Goal: Task Accomplishment & Management: Manage account settings

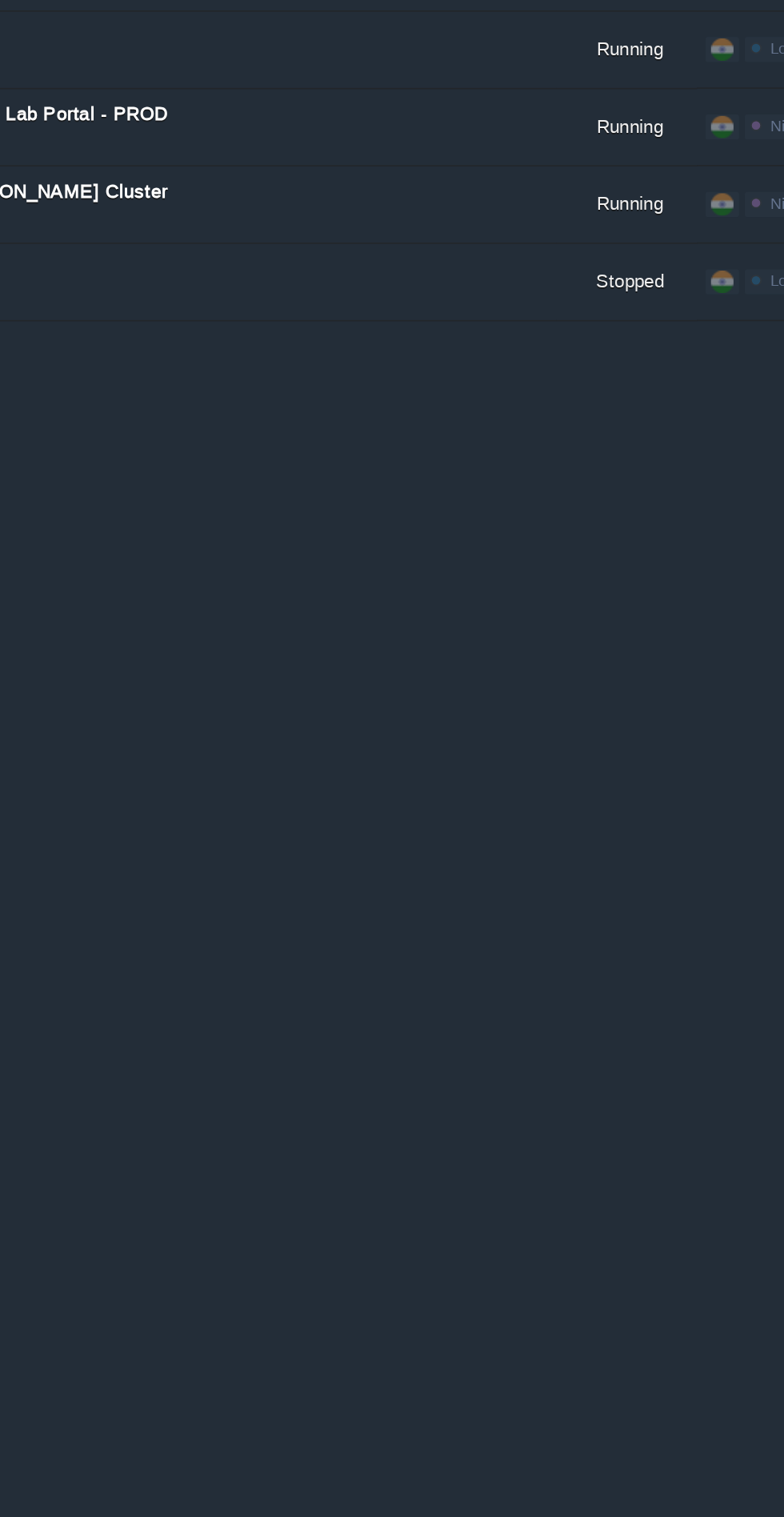
click at [176, 489] on td "pragatitp [DOMAIN_NAME]" at bounding box center [209, 492] width 416 height 44
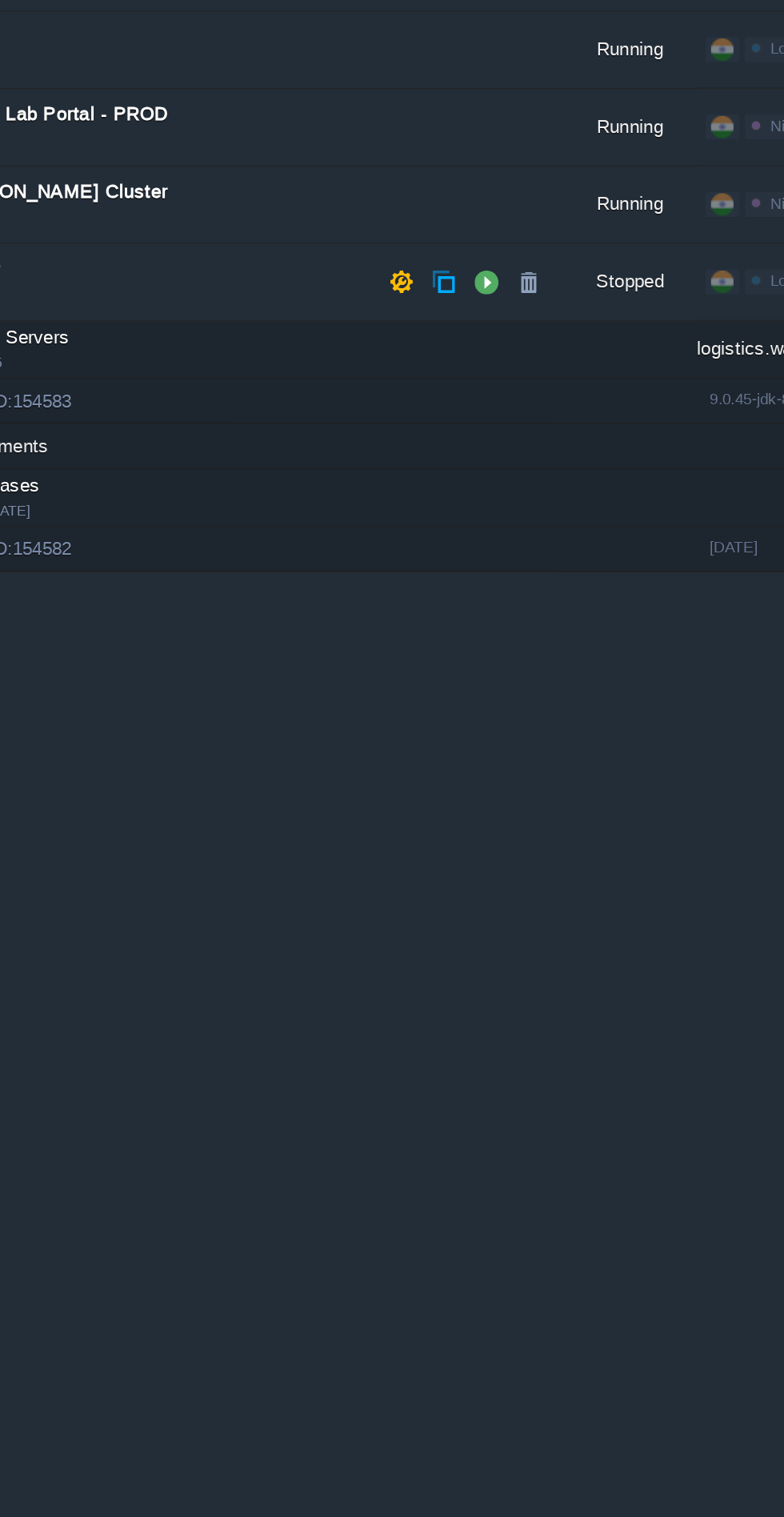
click at [368, 489] on td at bounding box center [377, 492] width 24 height 24
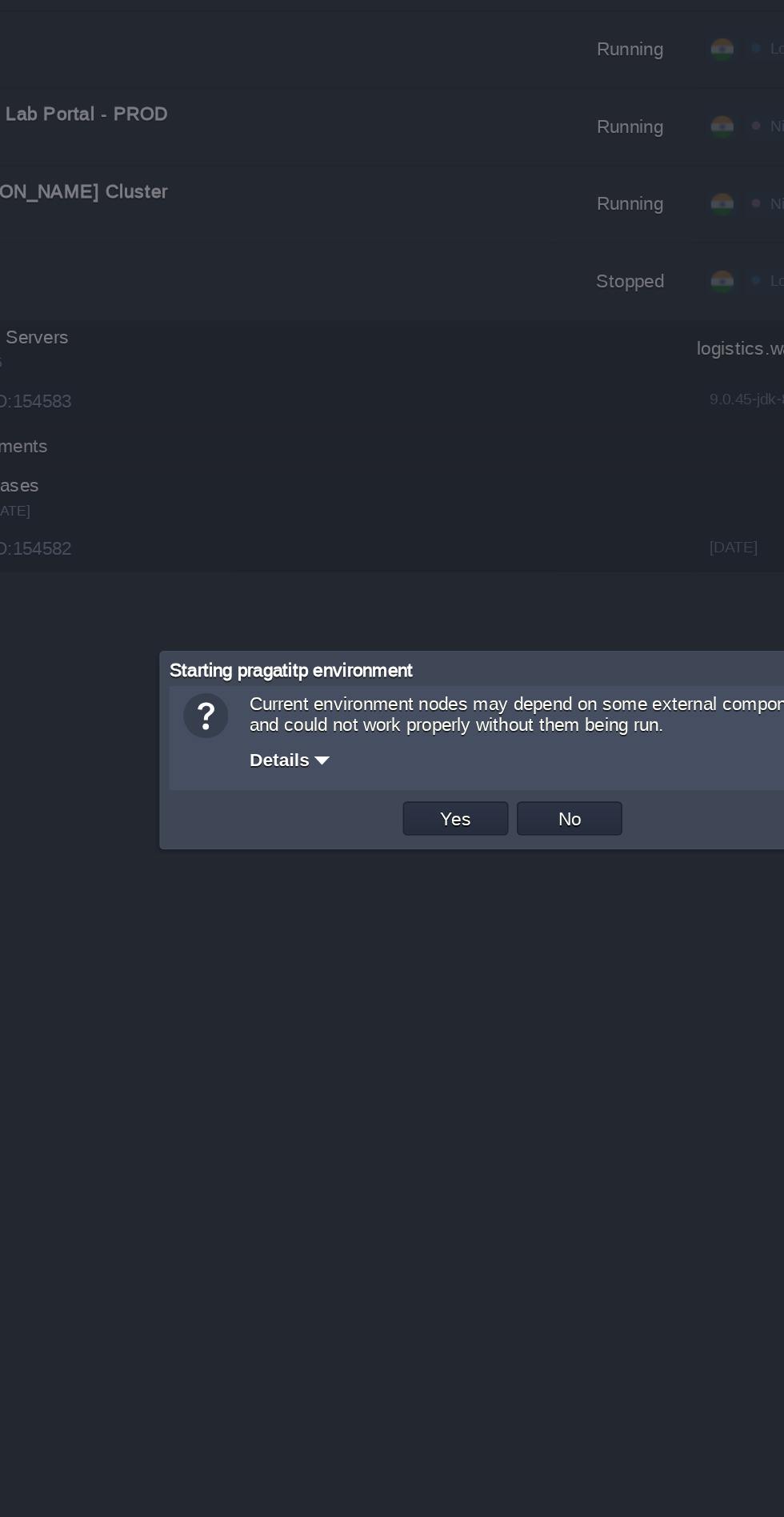
click at [359, 796] on button "Yes" at bounding box center [360, 797] width 27 height 15
